Goal: Check status

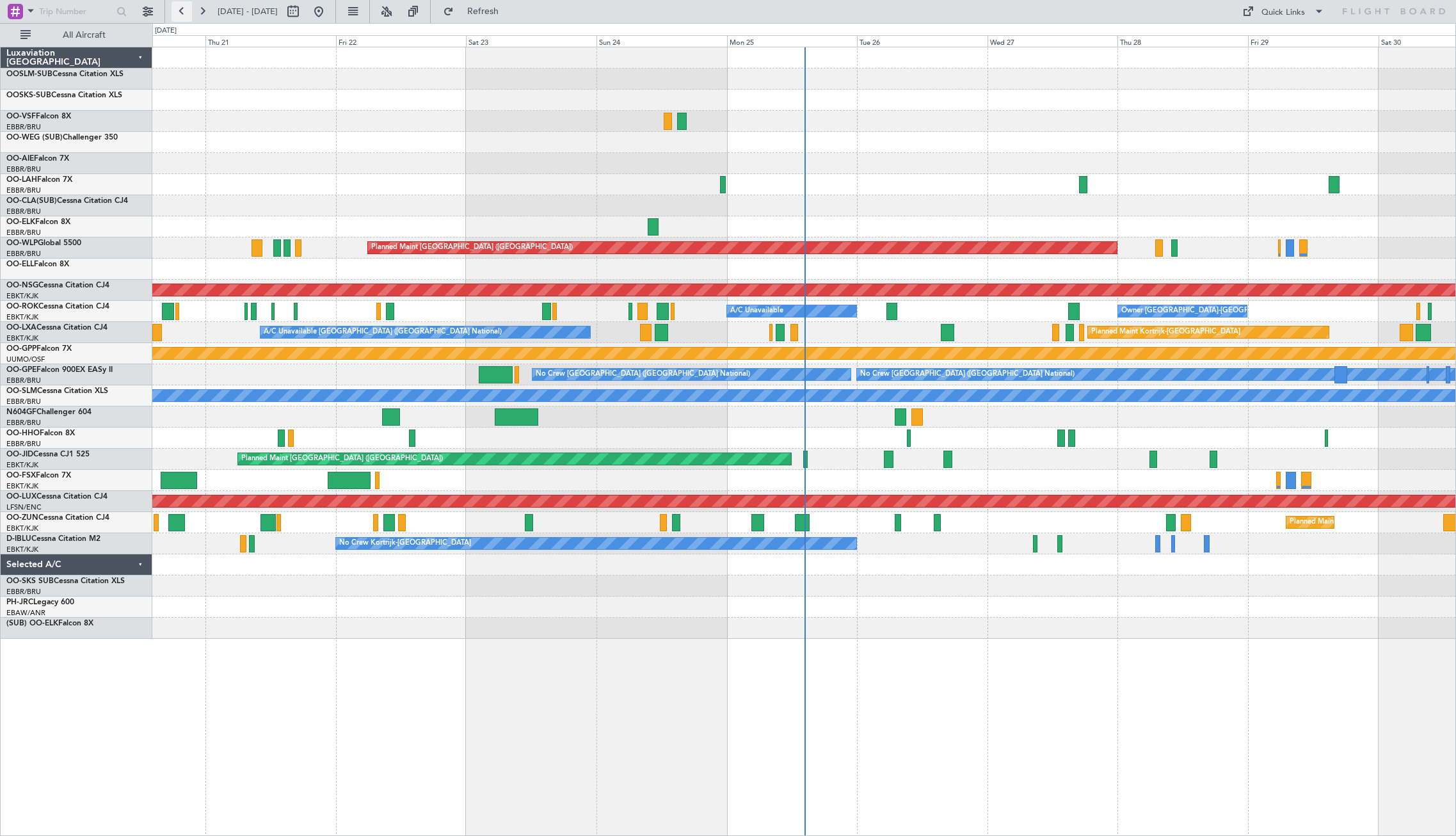
click at [183, 12] on button at bounding box center [181, 11] width 20 height 20
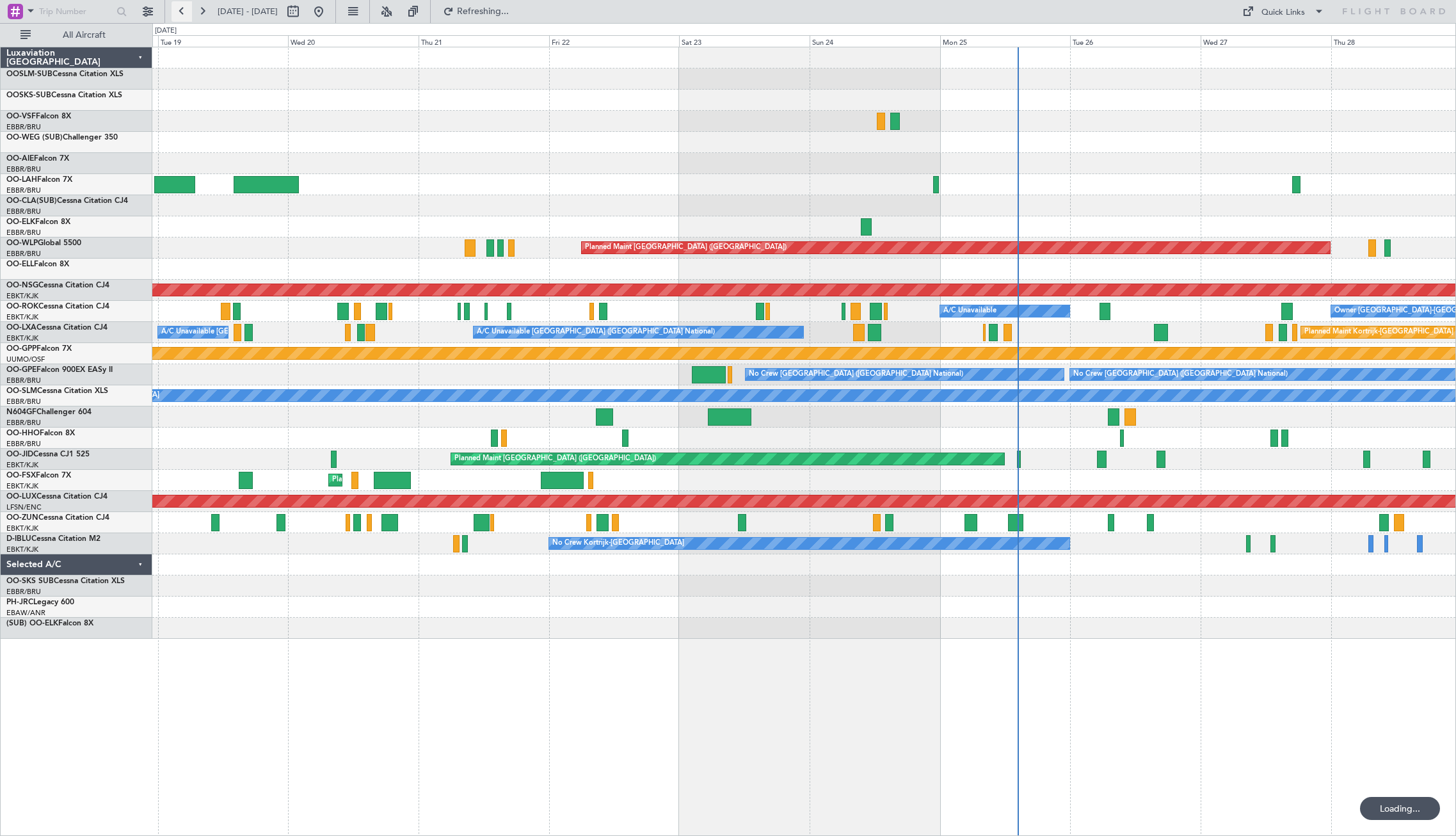
click at [183, 12] on button at bounding box center [181, 11] width 20 height 20
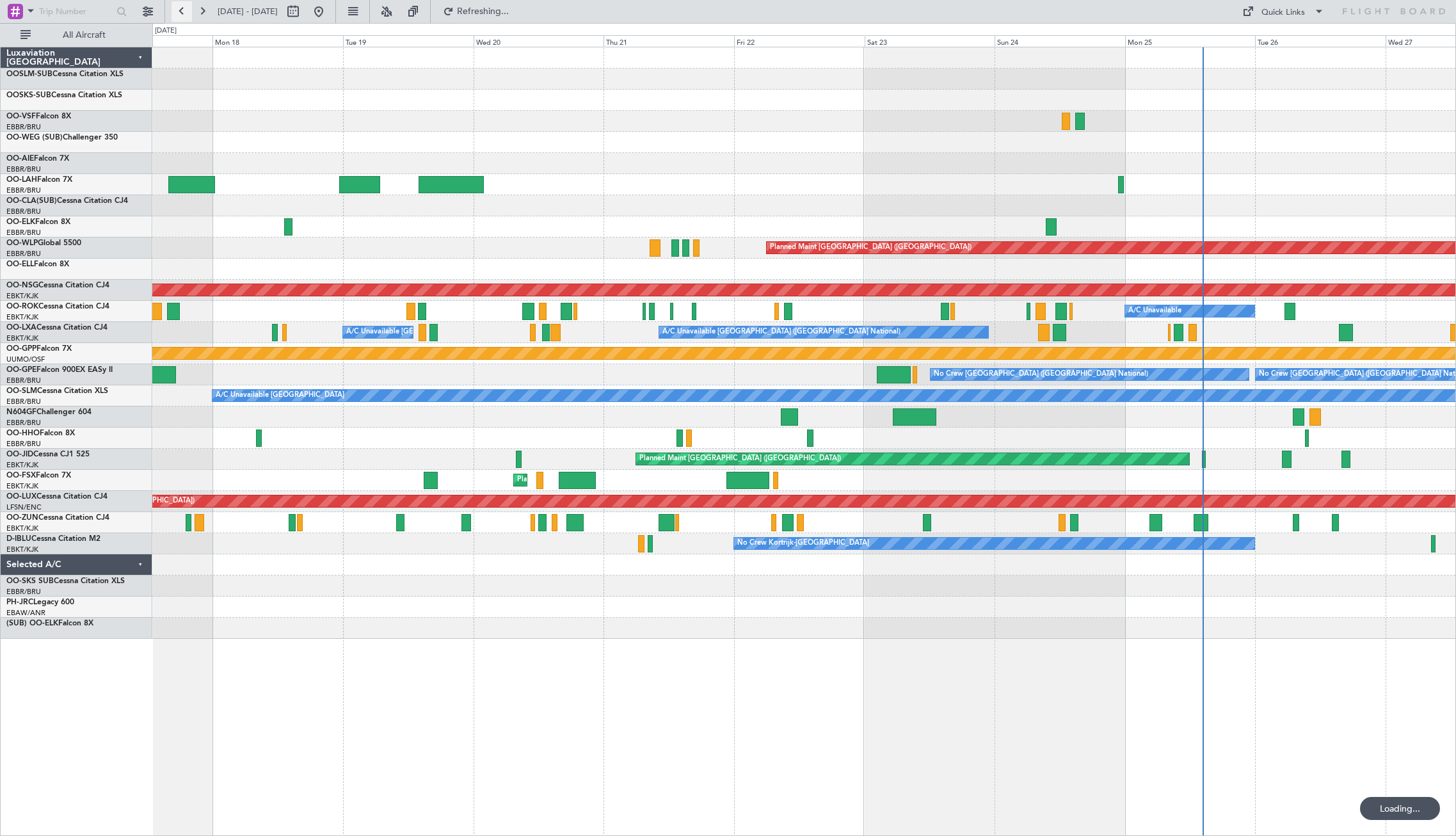
click at [183, 12] on button at bounding box center [181, 11] width 20 height 20
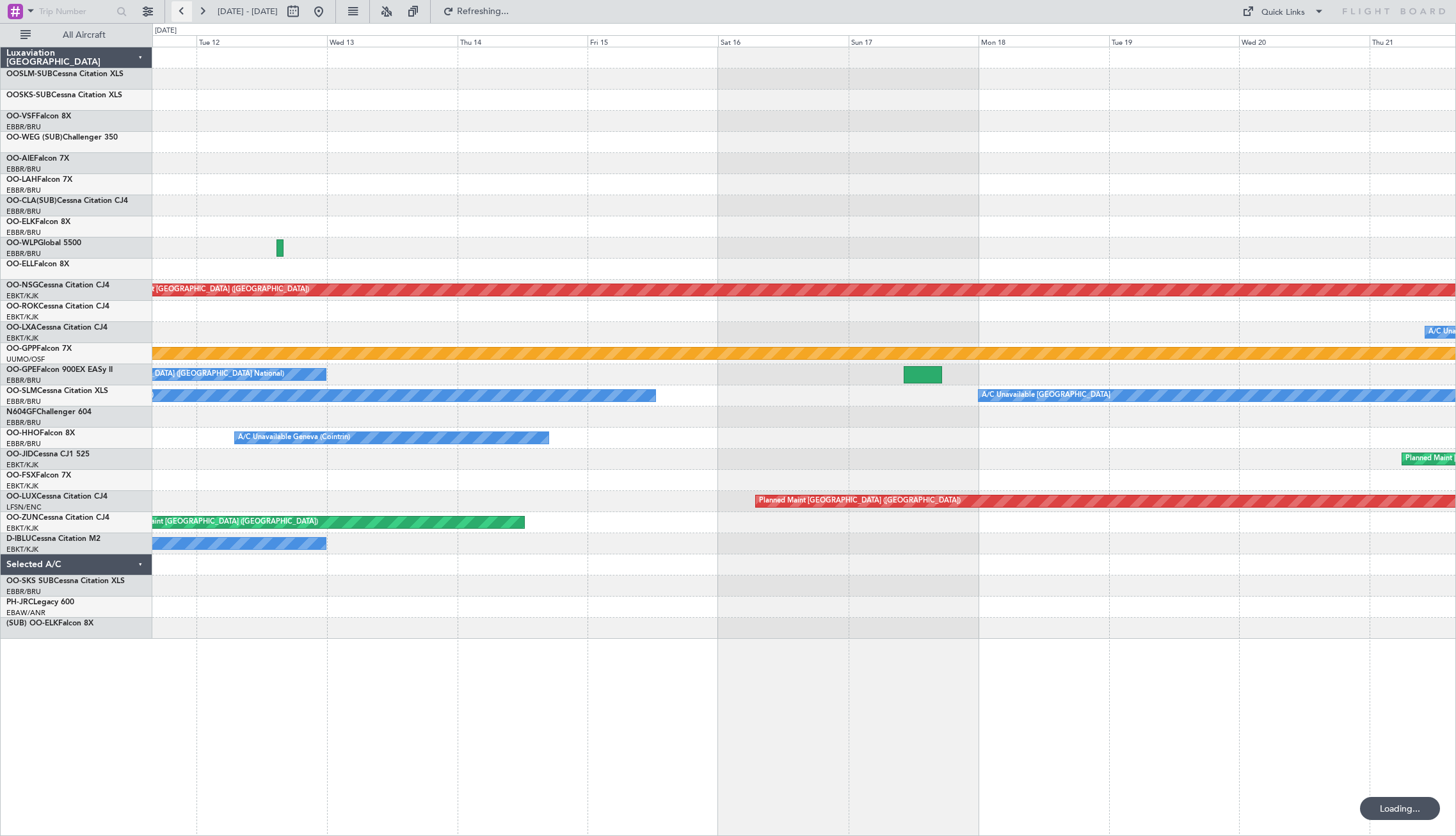
click at [183, 12] on button at bounding box center [181, 11] width 20 height 20
click at [183, 12] on button at bounding box center [181, 11] width 20 height 20
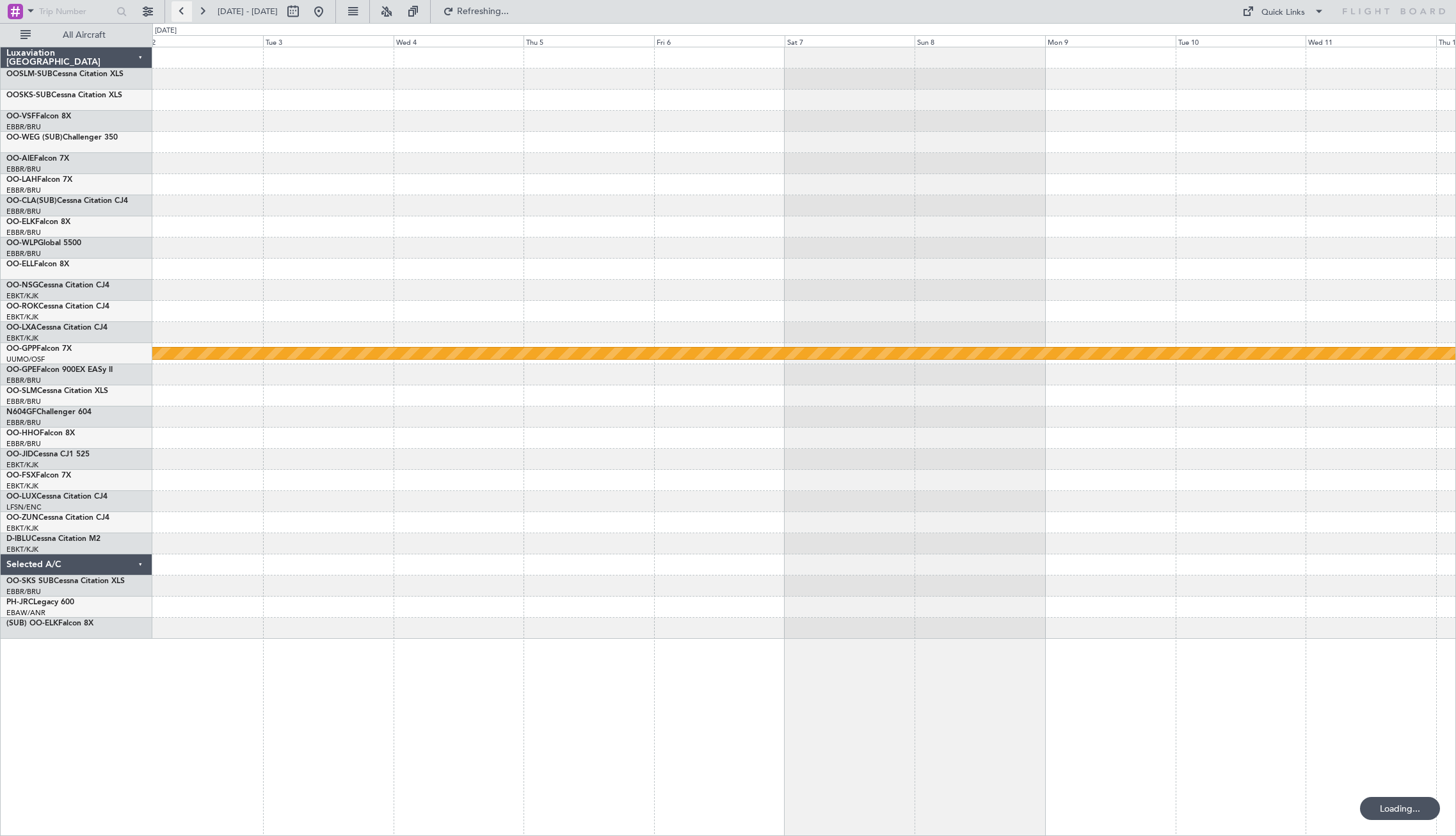
click at [183, 12] on button at bounding box center [181, 11] width 20 height 20
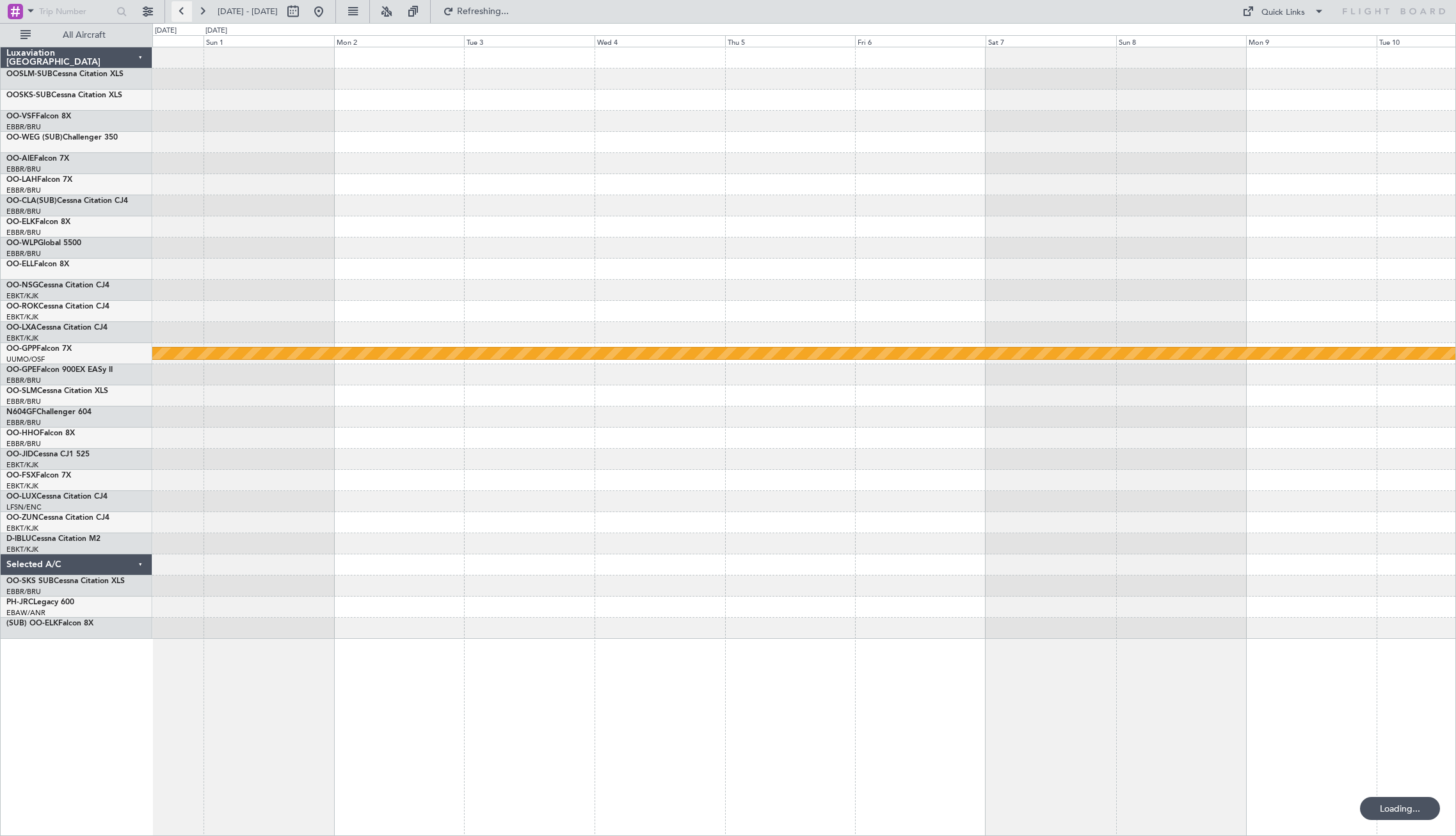
click at [183, 12] on button at bounding box center [181, 11] width 20 height 20
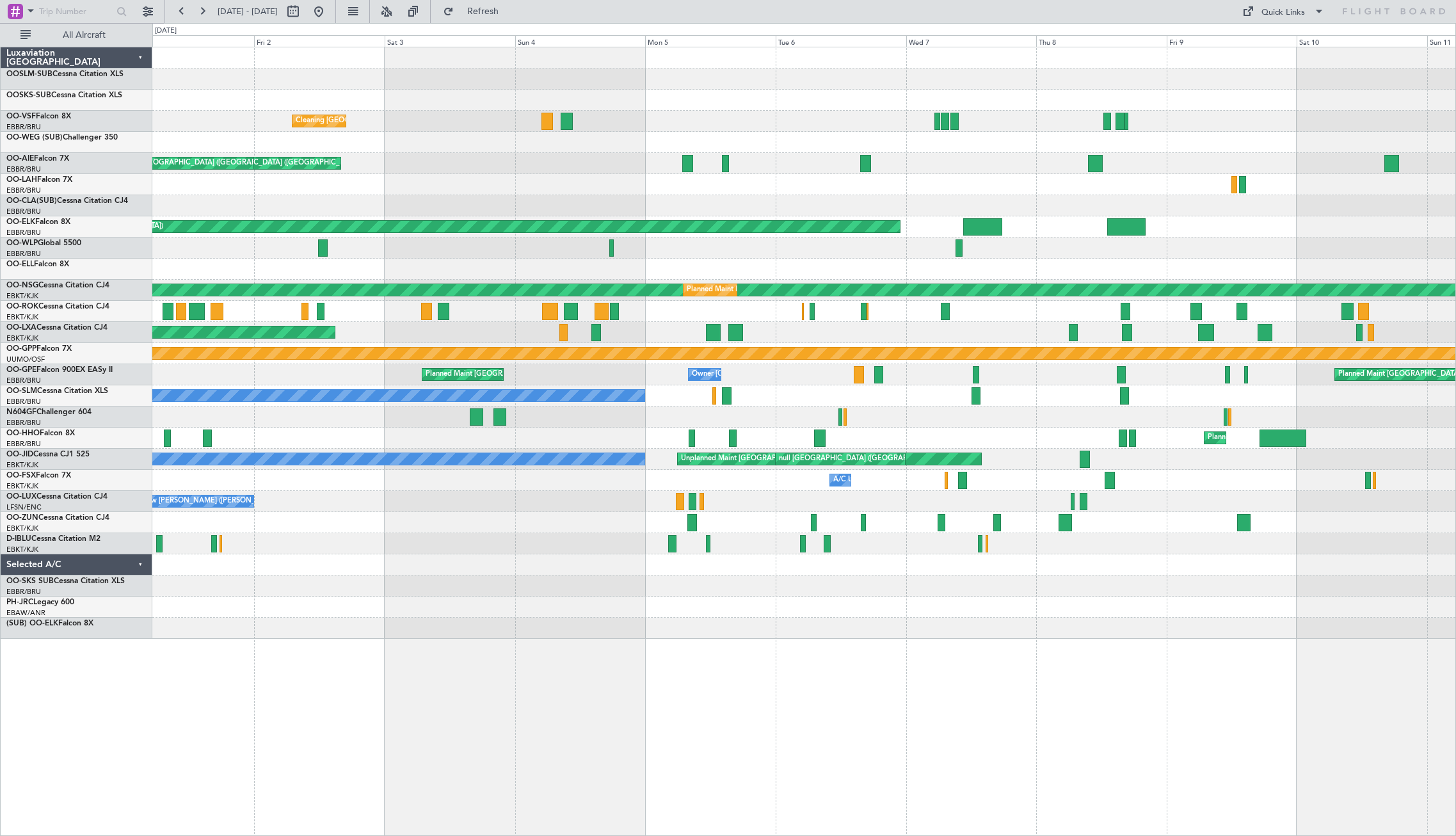
click at [662, 334] on div "Unplanned Maint [GEOGRAPHIC_DATA] ([GEOGRAPHIC_DATA]) Planned Maint [GEOGRAPHIC…" at bounding box center [803, 333] width 1303 height 21
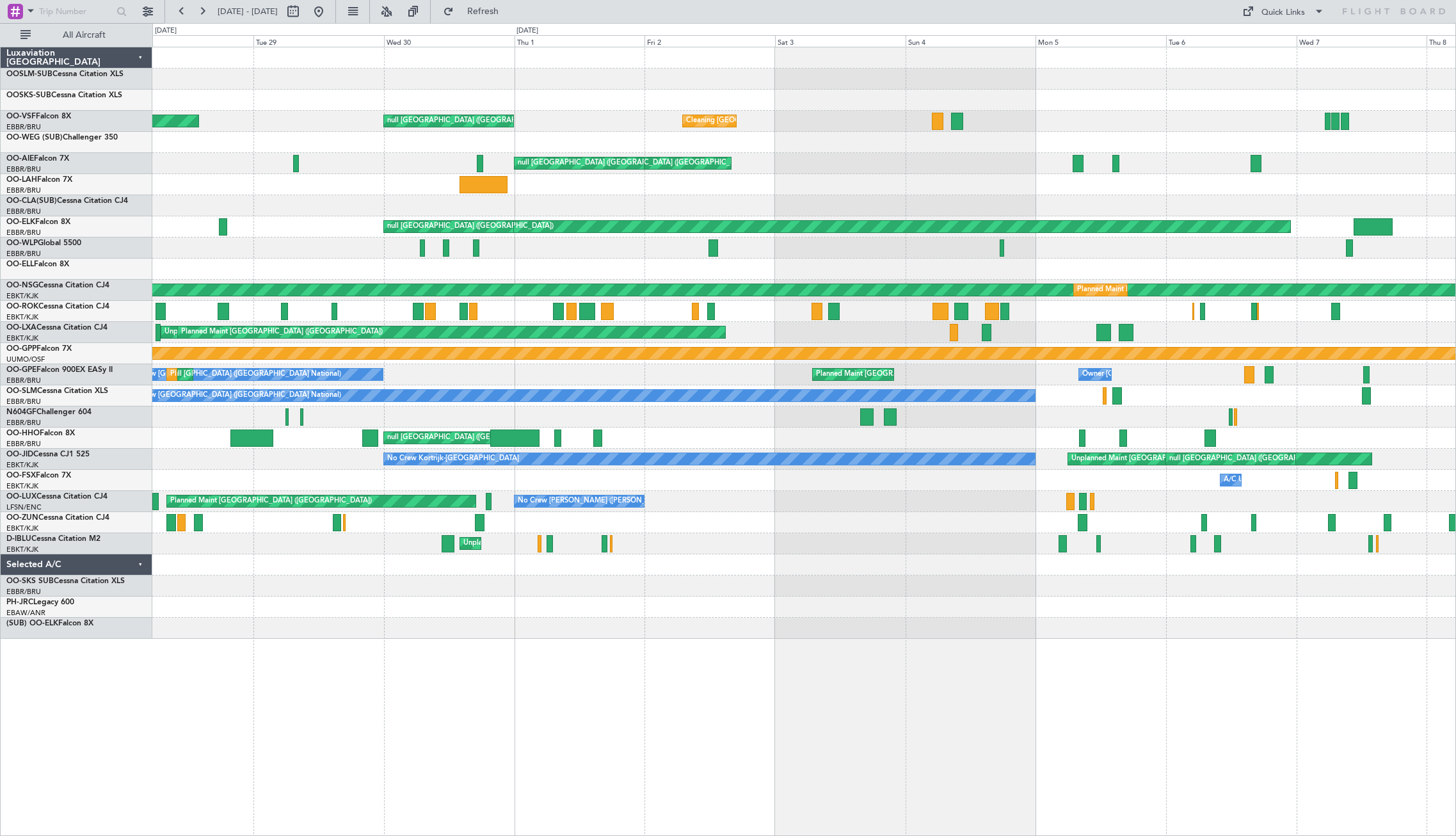
click at [925, 333] on div "Unplanned Maint [GEOGRAPHIC_DATA] ([GEOGRAPHIC_DATA]) Planned Maint [GEOGRAPHIC…" at bounding box center [803, 333] width 1303 height 21
